Goal: Information Seeking & Learning: Learn about a topic

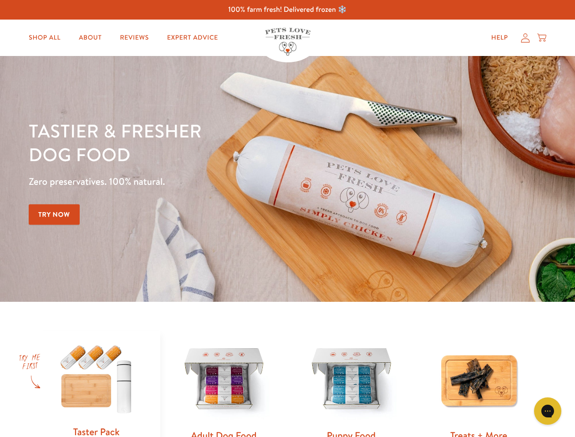
click at [287, 218] on div "Tastier & fresher dog food Zero preservatives. 100% natural. Try Now" at bounding box center [201, 179] width 345 height 120
click at [548, 411] on icon "Gorgias live chat" at bounding box center [547, 410] width 9 height 9
